Goal: Task Accomplishment & Management: Use online tool/utility

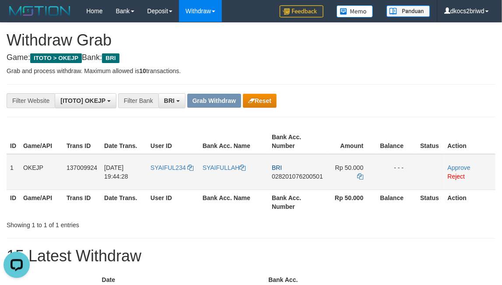
click at [167, 179] on td "SYAIFUL234" at bounding box center [173, 172] width 52 height 36
copy span "SYAIFUL234"
click at [458, 177] on link "Reject" at bounding box center [457, 176] width 18 height 7
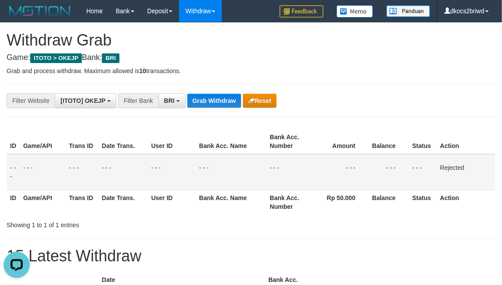
click at [225, 106] on button "Grab Withdraw" at bounding box center [214, 101] width 54 height 14
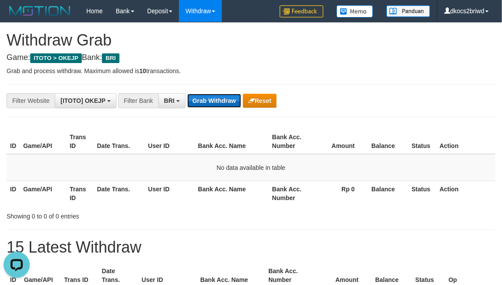
click at [213, 105] on button "Grab Withdraw" at bounding box center [214, 101] width 54 height 14
click at [213, 104] on button "Grab Withdraw" at bounding box center [214, 101] width 54 height 14
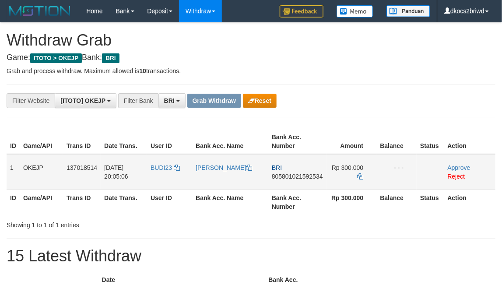
click at [165, 175] on td "BUDI23" at bounding box center [169, 172] width 45 height 36
copy link "BUDI23"
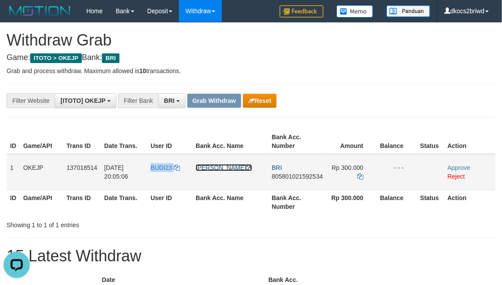
click at [232, 166] on link "[PERSON_NAME]" at bounding box center [224, 167] width 56 height 7
copy link "BUDI23"
click at [460, 168] on link "Approve" at bounding box center [459, 167] width 23 height 7
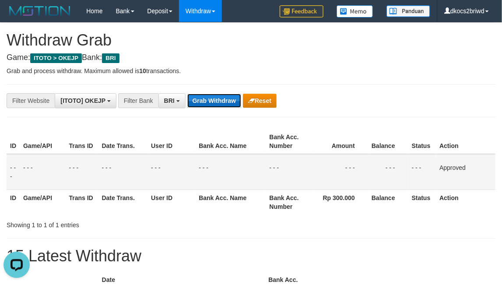
click at [212, 100] on button "Grab Withdraw" at bounding box center [214, 101] width 54 height 14
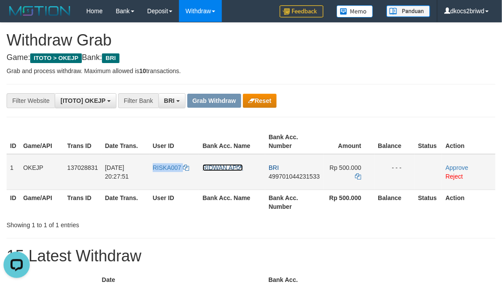
click at [220, 169] on link "RIDWAN AP" at bounding box center [223, 167] width 40 height 7
click at [462, 166] on link "Approve" at bounding box center [457, 167] width 23 height 7
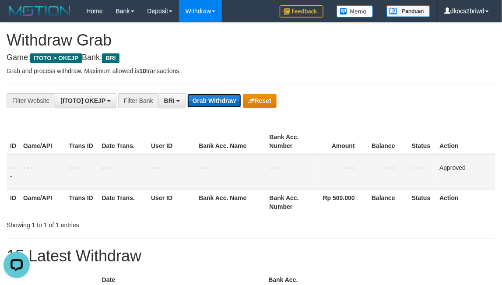
click at [211, 102] on button "Grab Withdraw" at bounding box center [214, 101] width 54 height 14
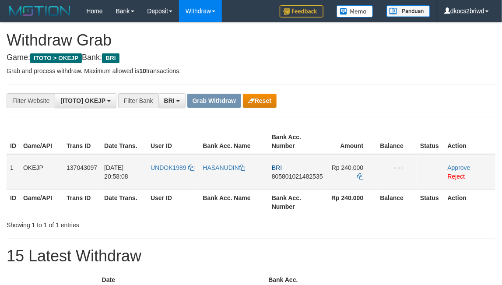
click at [171, 179] on td "UNDOK1989" at bounding box center [173, 172] width 52 height 36
copy span "UNDOK1989"
click at [457, 179] on link "Reject" at bounding box center [457, 176] width 18 height 7
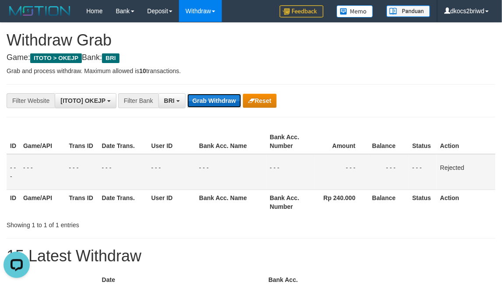
click at [200, 101] on button "Grab Withdraw" at bounding box center [214, 101] width 54 height 14
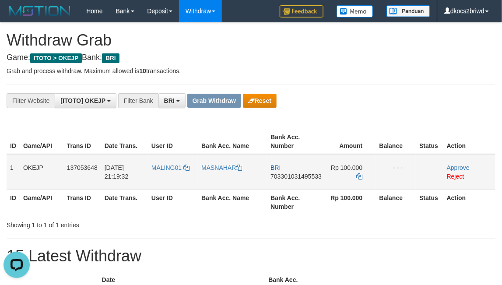
click at [168, 178] on td "MALING01" at bounding box center [173, 172] width 50 height 36
copy span "MALING01"
click at [219, 167] on link "MASNAHAR" at bounding box center [221, 167] width 41 height 7
copy span "MALING01"
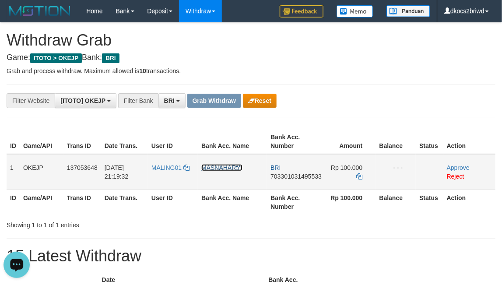
click at [211, 171] on link "MASNAHAR" at bounding box center [221, 167] width 41 height 7
click at [462, 168] on link "Approve" at bounding box center [458, 167] width 23 height 7
